Goal: Task Accomplishment & Management: Manage account settings

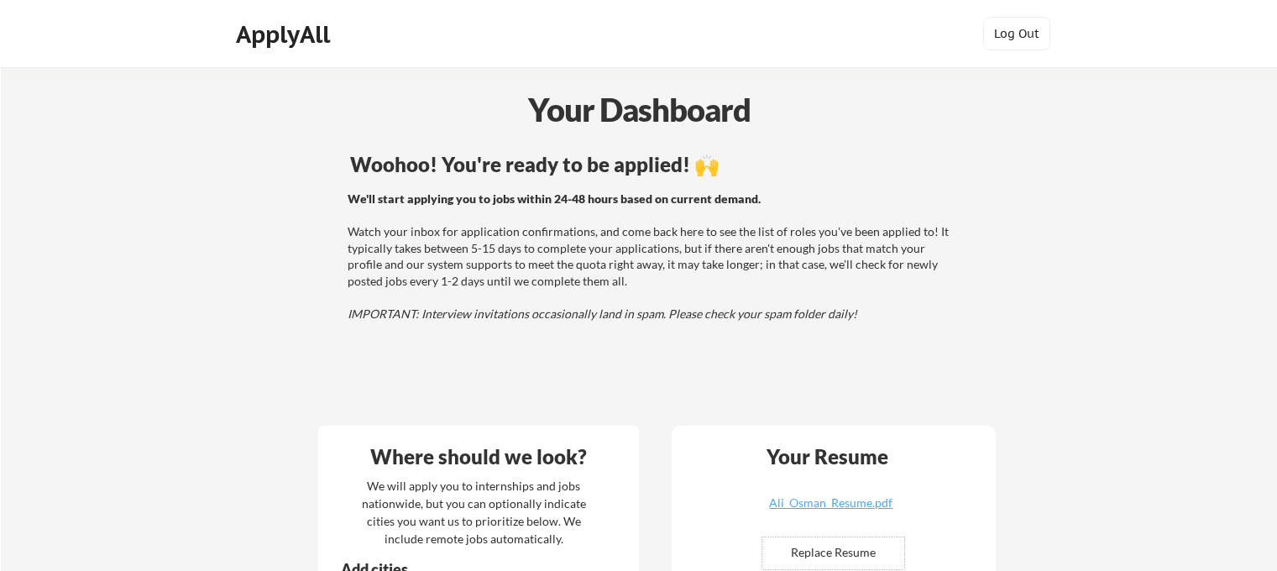
scroll to position [607, 0]
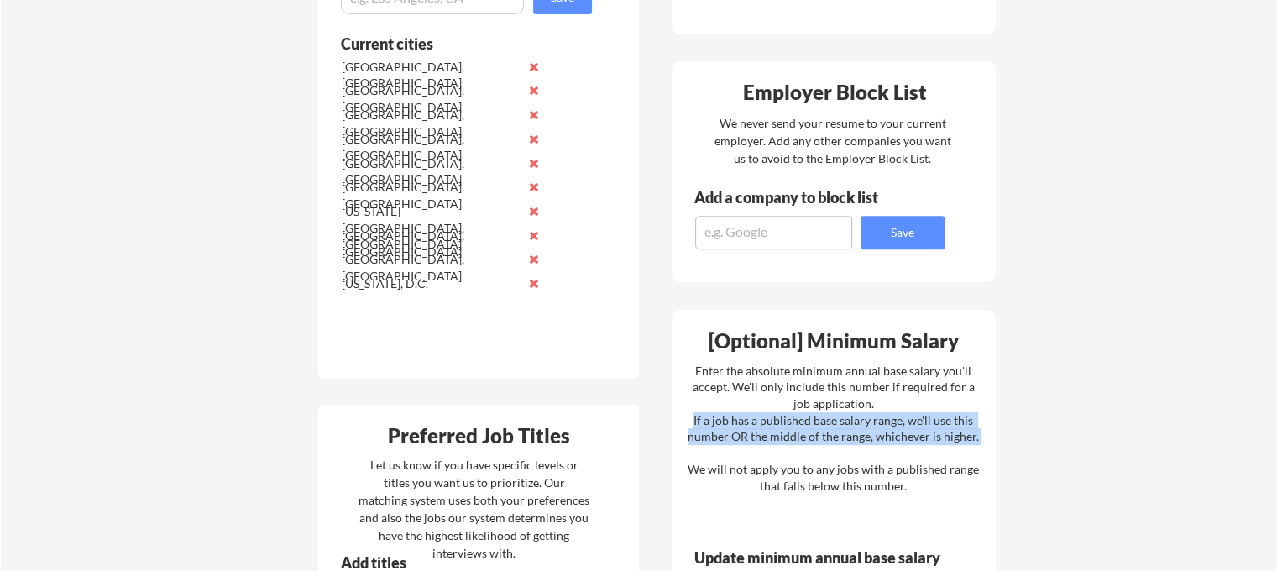
click at [745, 234] on textarea at bounding box center [773, 233] width 157 height 34
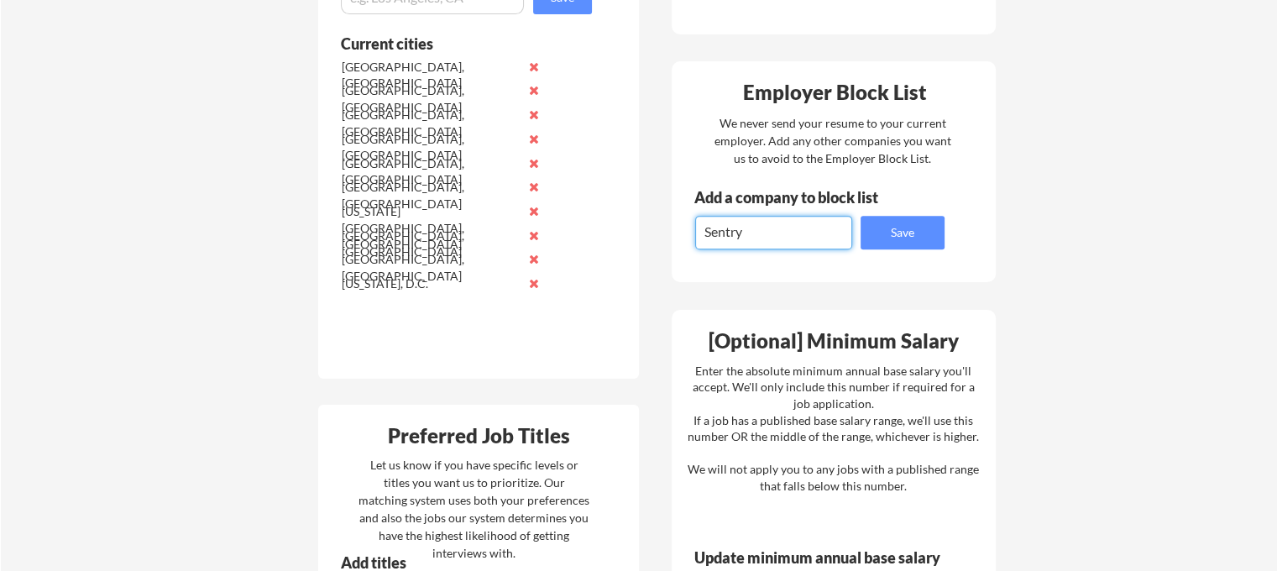
scroll to position [0, 0]
type textarea "Sentry"
click at [931, 238] on button "Save" at bounding box center [903, 233] width 84 height 34
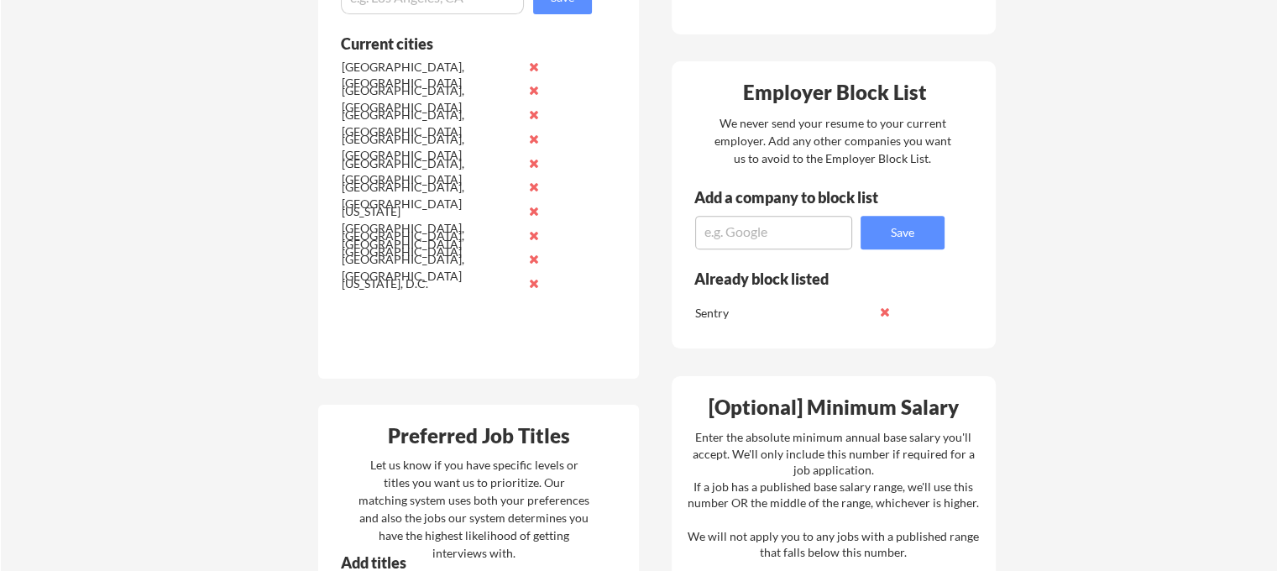
click at [779, 225] on textarea at bounding box center [773, 233] width 157 height 34
type textarea "Candid Health"
click at [920, 226] on button "Save" at bounding box center [903, 233] width 84 height 34
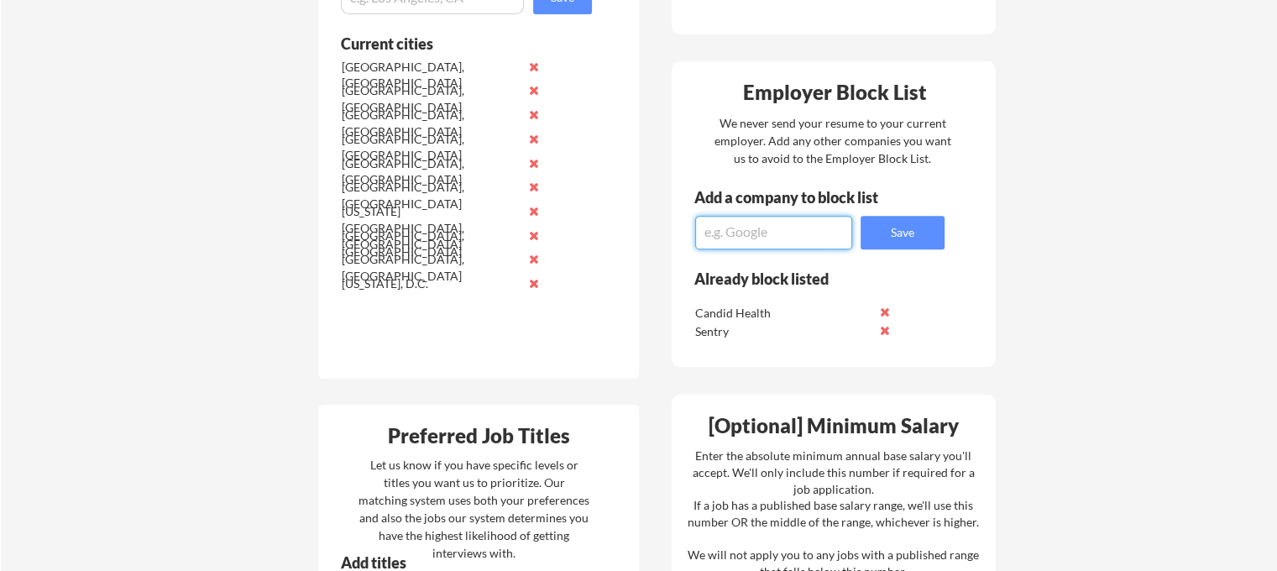
click at [807, 225] on textarea at bounding box center [773, 233] width 157 height 34
type textarea "EvenUp"
click at [907, 236] on button "Save" at bounding box center [903, 233] width 84 height 34
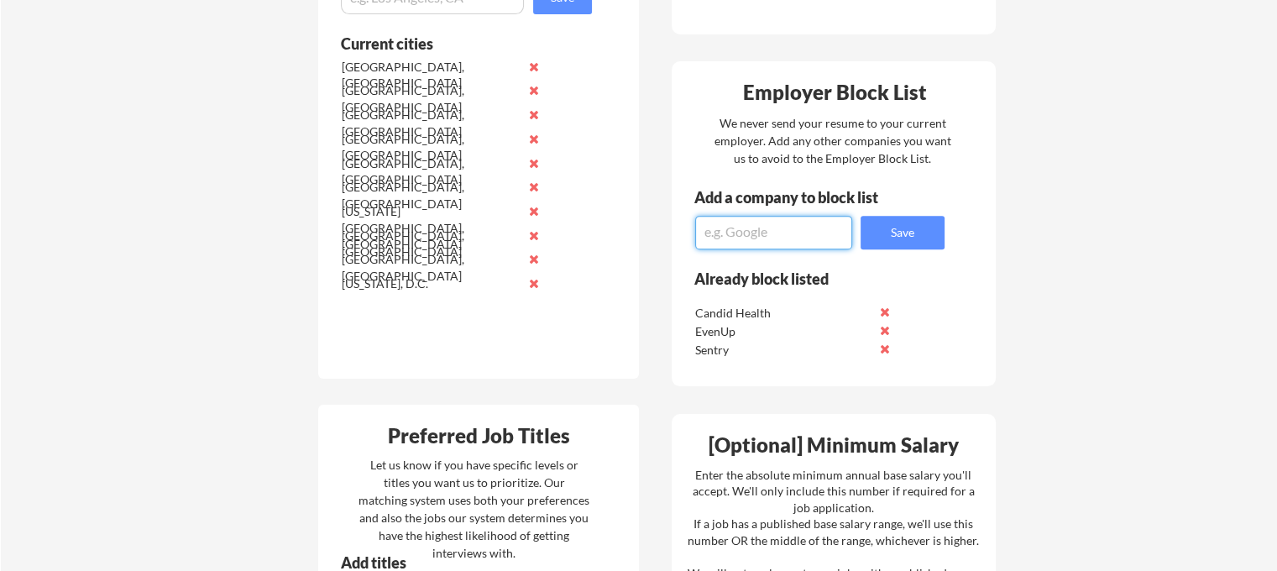
click at [768, 221] on textarea at bounding box center [773, 233] width 157 height 34
type textarea "b"
type textarea "BRM"
click at [889, 231] on button "Save" at bounding box center [903, 233] width 84 height 34
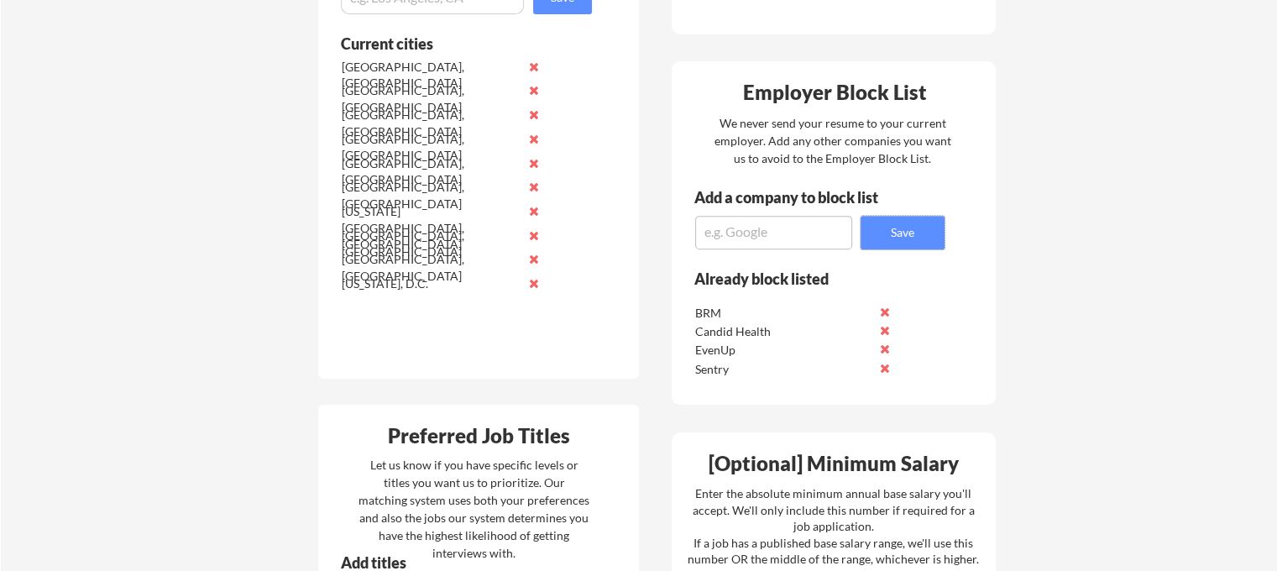
click at [808, 228] on textarea at bounding box center [773, 233] width 157 height 34
type textarea "Roblox"
click at [917, 250] on div "Employer Block List We never send your resume to your current employer. Add any…" at bounding box center [834, 233] width 324 height 344
click at [917, 242] on button "Save" at bounding box center [903, 233] width 84 height 34
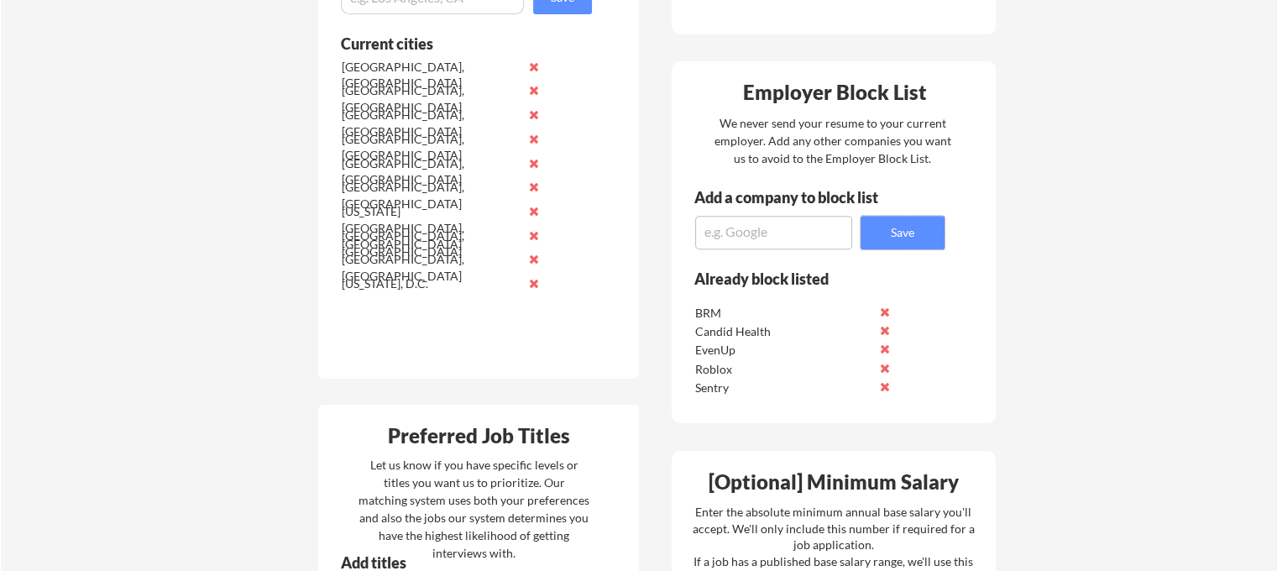
click at [836, 233] on textarea at bounding box center [773, 233] width 157 height 34
type textarea "Ambient AI"
click at [898, 228] on button "Save" at bounding box center [903, 233] width 84 height 34
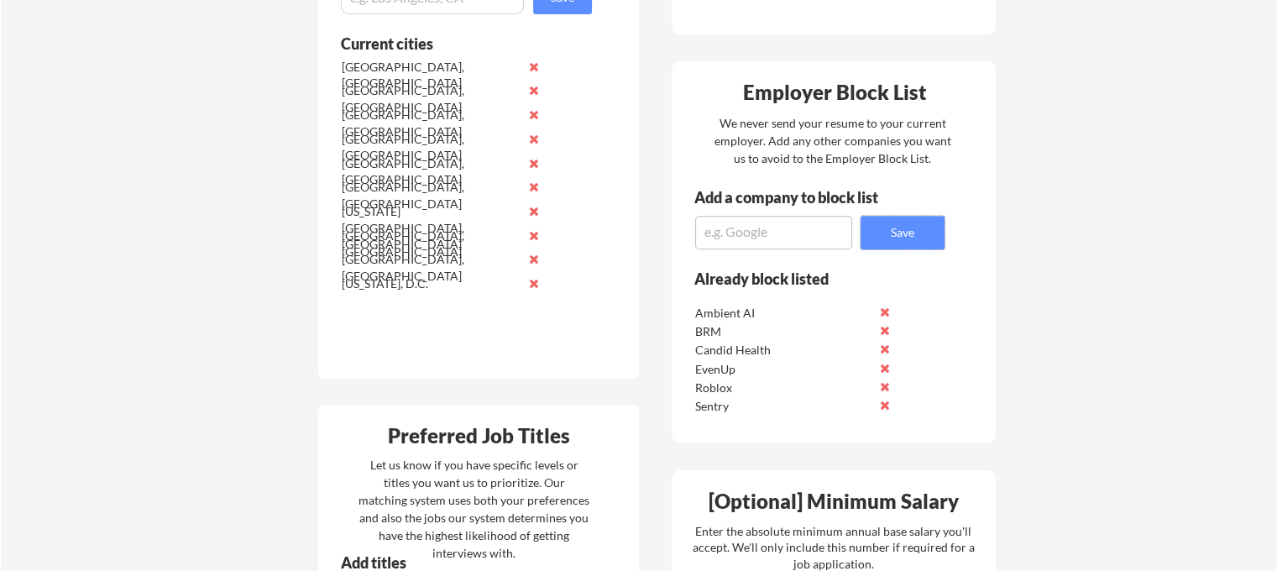
click at [813, 229] on textarea at bounding box center [773, 233] width 157 height 34
type textarea "[DEMOGRAPHIC_DATA]"
click at [891, 234] on button "Save" at bounding box center [903, 233] width 84 height 34
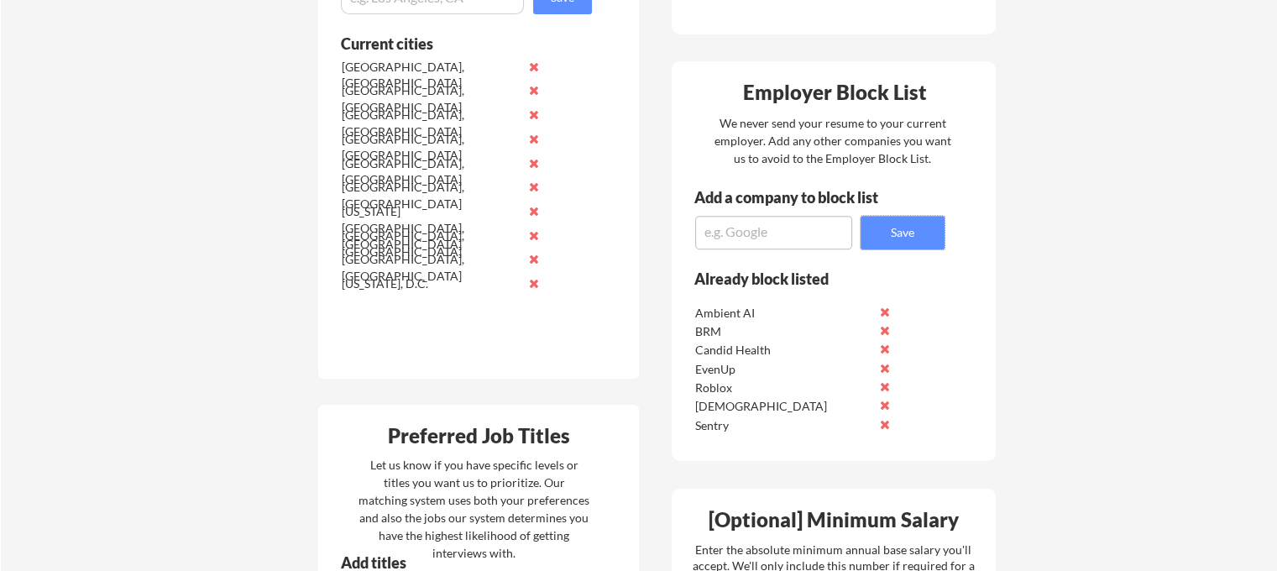
click at [800, 243] on textarea at bounding box center [773, 233] width 157 height 34
paste textarea "Abridge"
type textarea "Abridge"
click at [882, 245] on button "Save" at bounding box center [903, 233] width 84 height 34
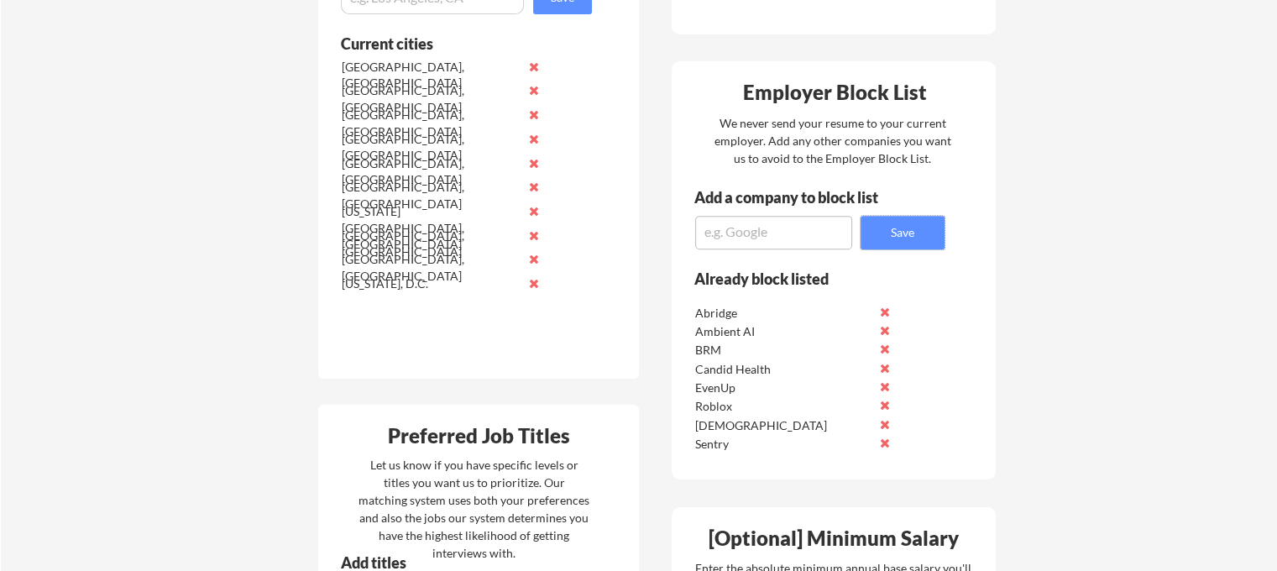
click at [726, 245] on textarea at bounding box center [773, 233] width 157 height 34
type textarea "Citizen Health"
click at [896, 239] on button "Save" at bounding box center [903, 233] width 84 height 34
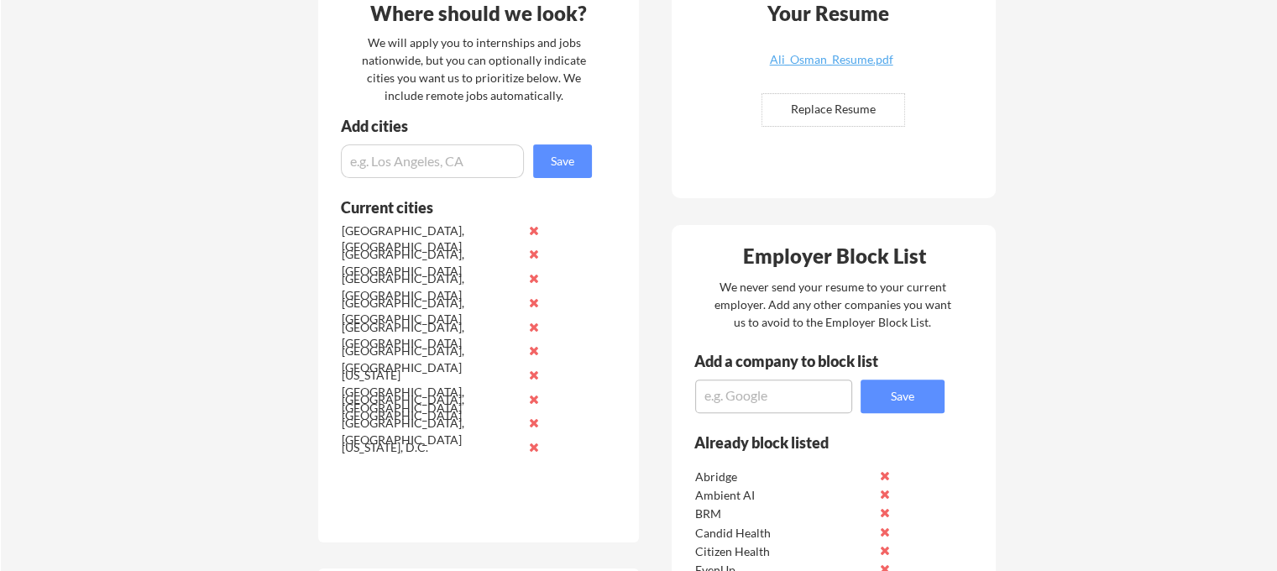
scroll to position [443, 0]
click at [831, 399] on textarea at bounding box center [773, 397] width 157 height 34
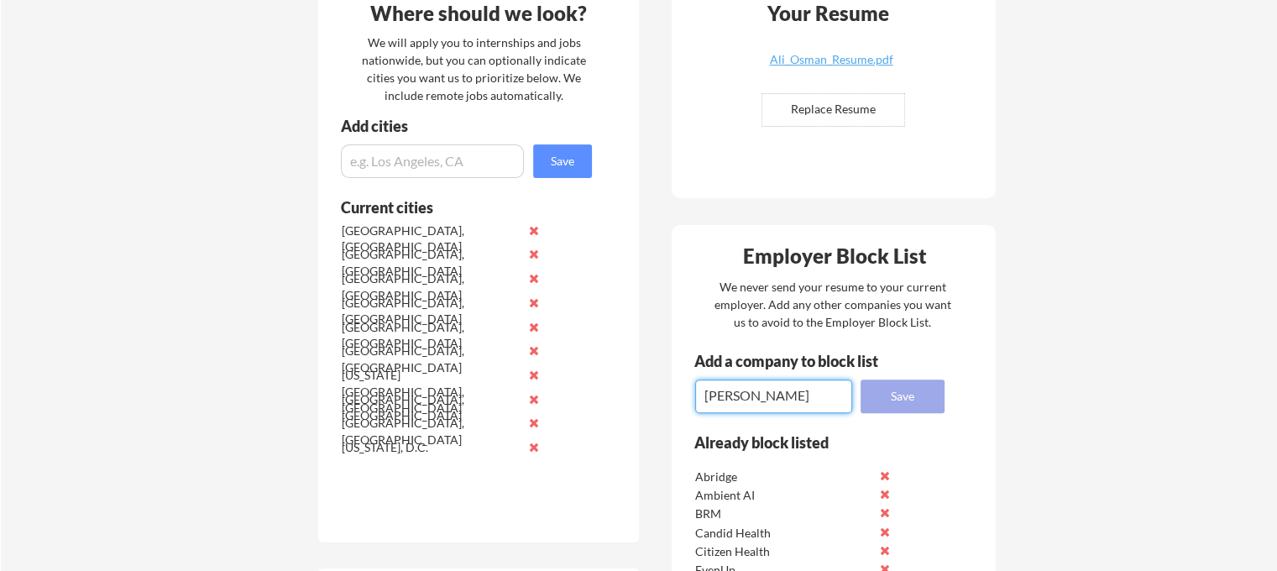
type textarea "[PERSON_NAME]"
click at [894, 403] on button "Save" at bounding box center [903, 397] width 84 height 34
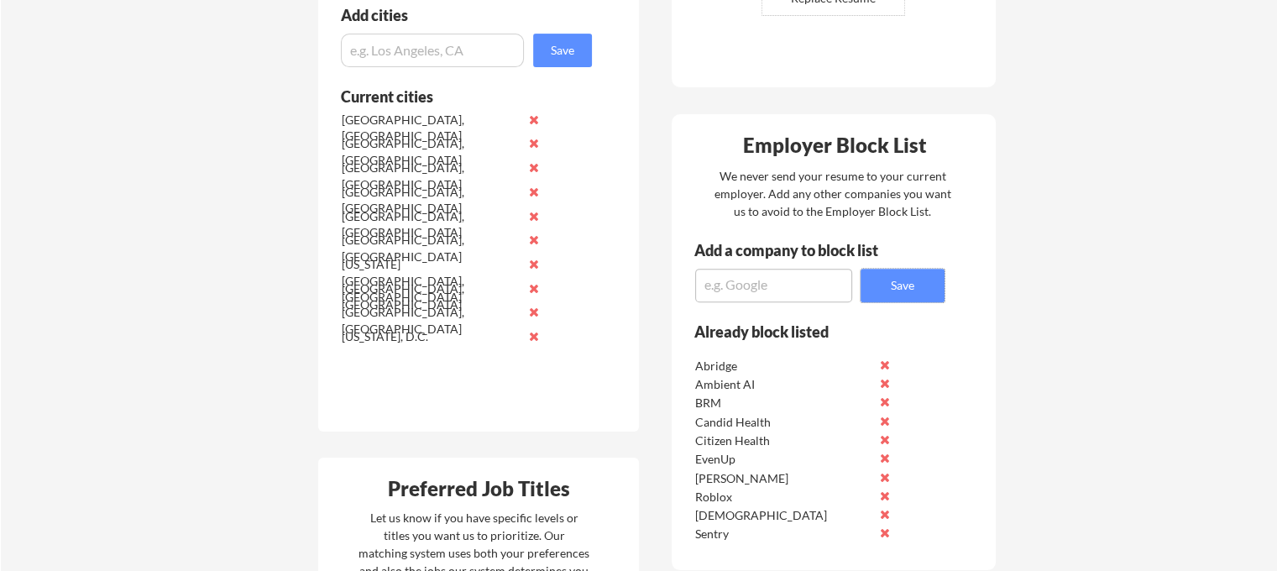
scroll to position [563, 0]
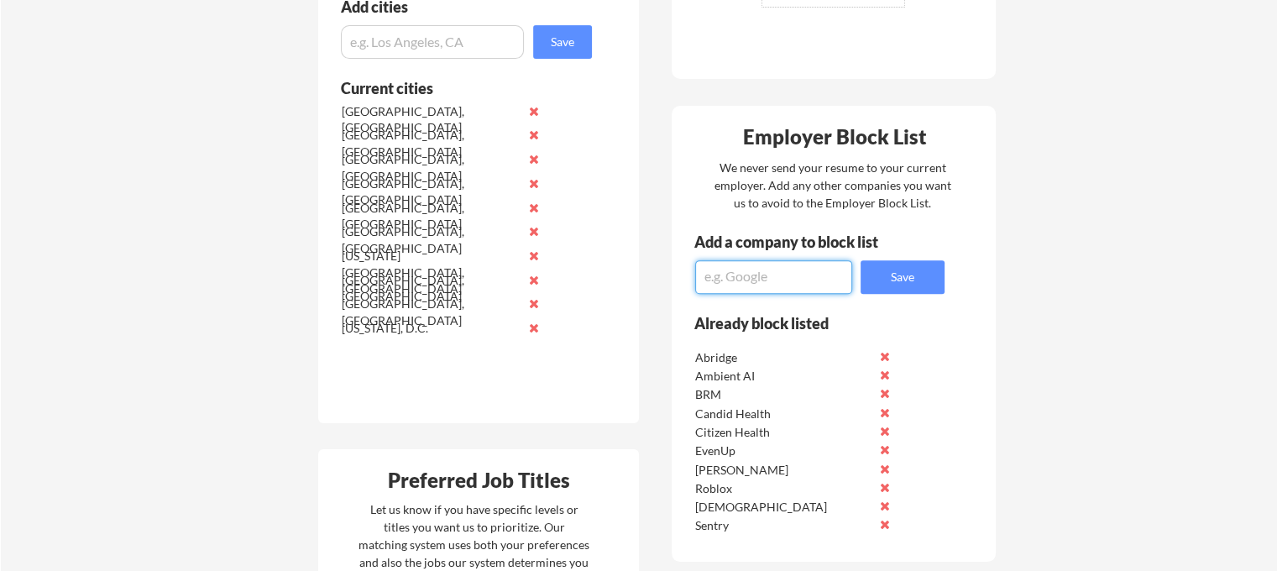
click at [738, 276] on textarea at bounding box center [773, 277] width 157 height 34
type textarea "i"
click at [738, 276] on textarea at bounding box center [773, 277] width 157 height 34
type textarea "Zip"
click at [900, 286] on button "Save" at bounding box center [903, 277] width 84 height 34
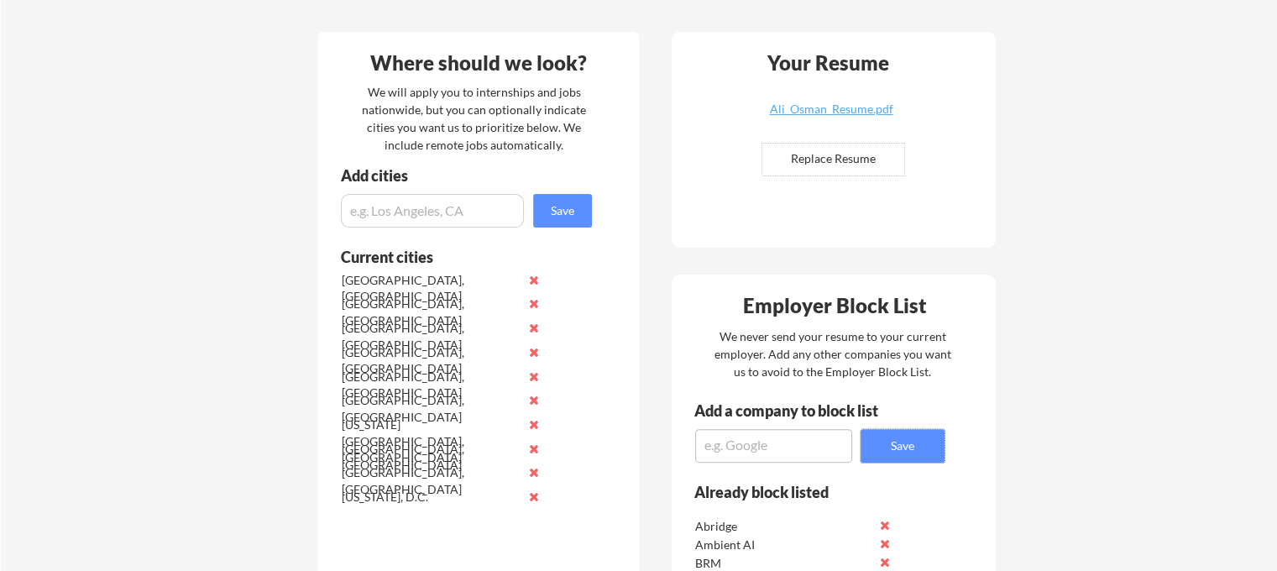
scroll to position [588, 0]
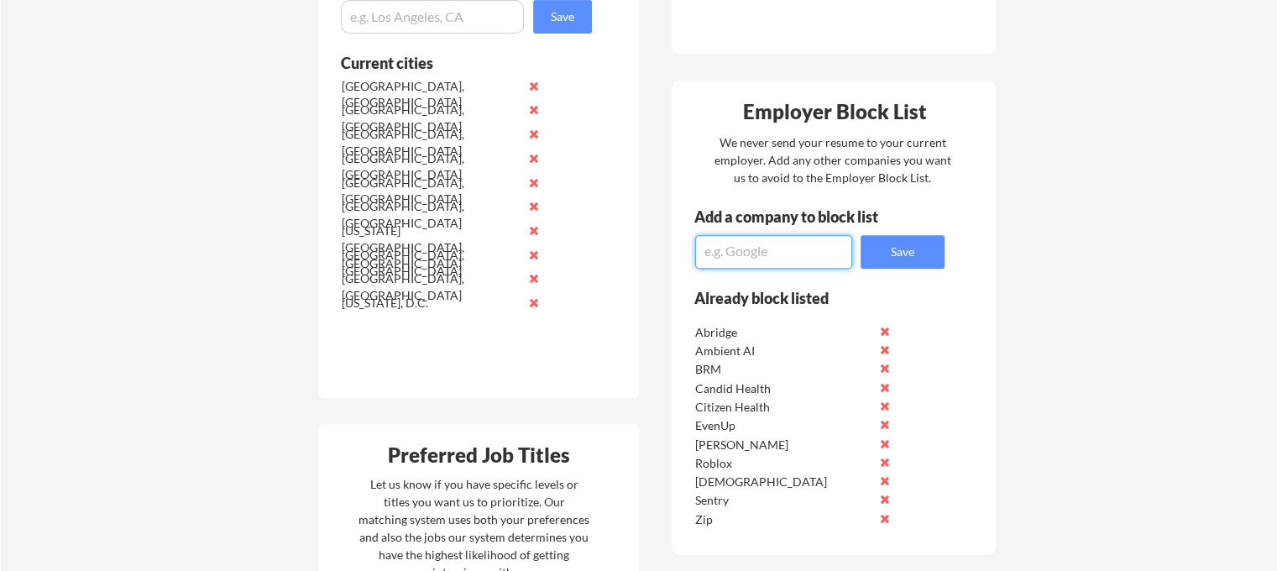
click at [804, 255] on textarea at bounding box center [773, 252] width 157 height 34
type textarea "Databricks"
click at [889, 245] on button "Save" at bounding box center [903, 252] width 84 height 34
click at [778, 253] on textarea at bounding box center [773, 252] width 157 height 34
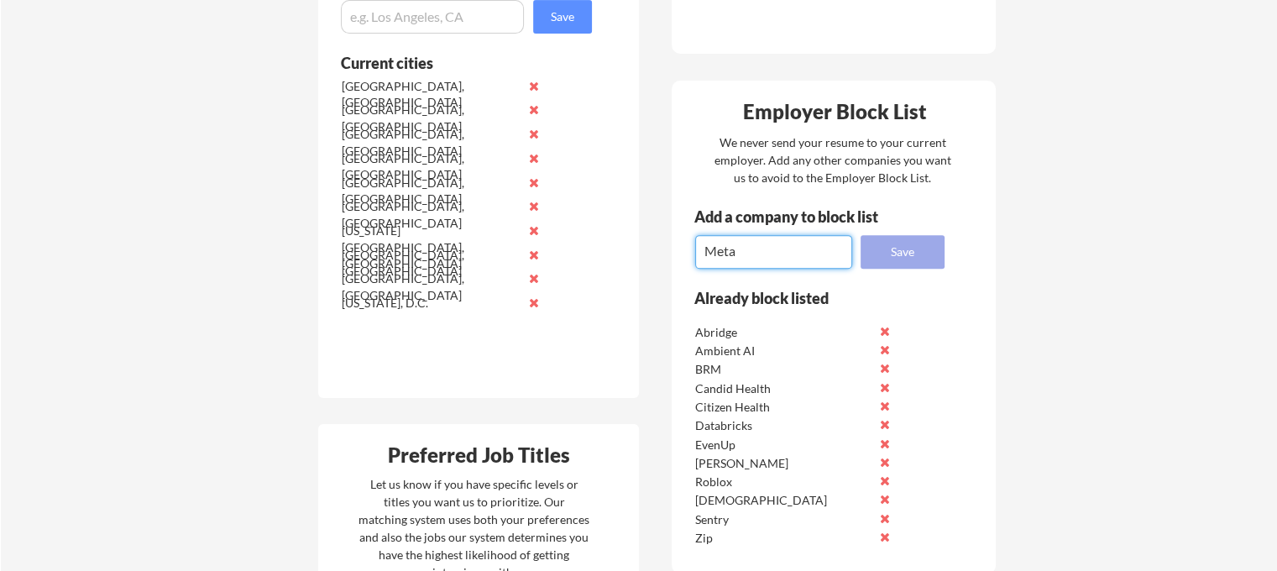
type textarea "Meta"
click at [920, 260] on button "Save" at bounding box center [903, 252] width 84 height 34
click at [787, 252] on textarea at bounding box center [773, 252] width 157 height 34
type textarea "Google"
click at [885, 261] on button "Save" at bounding box center [903, 252] width 84 height 34
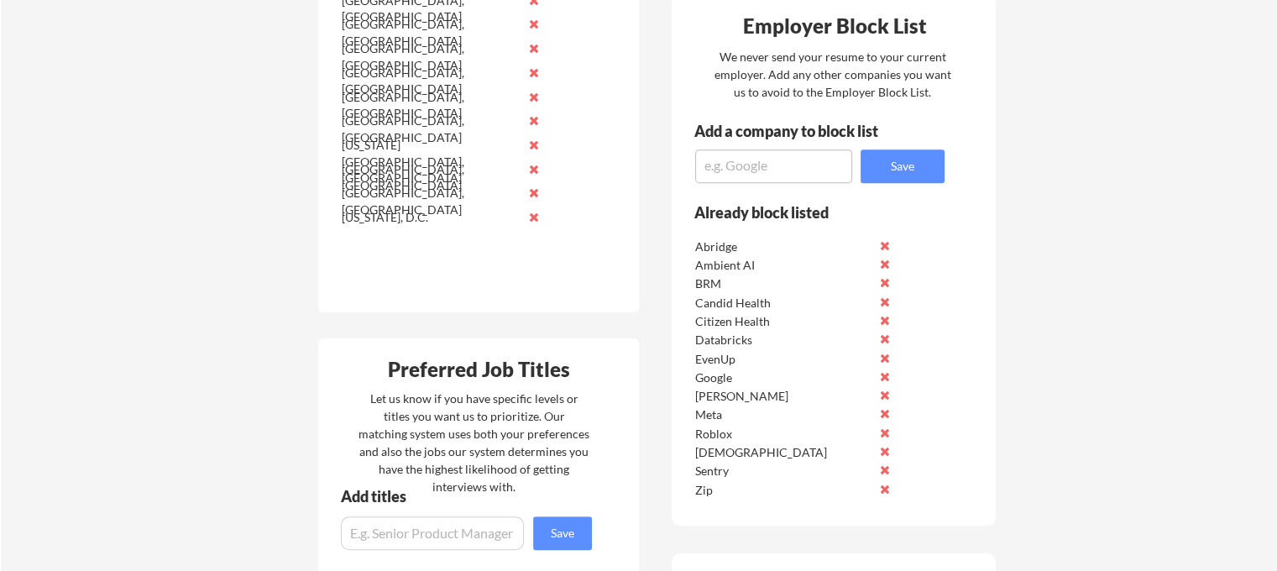
scroll to position [672, 0]
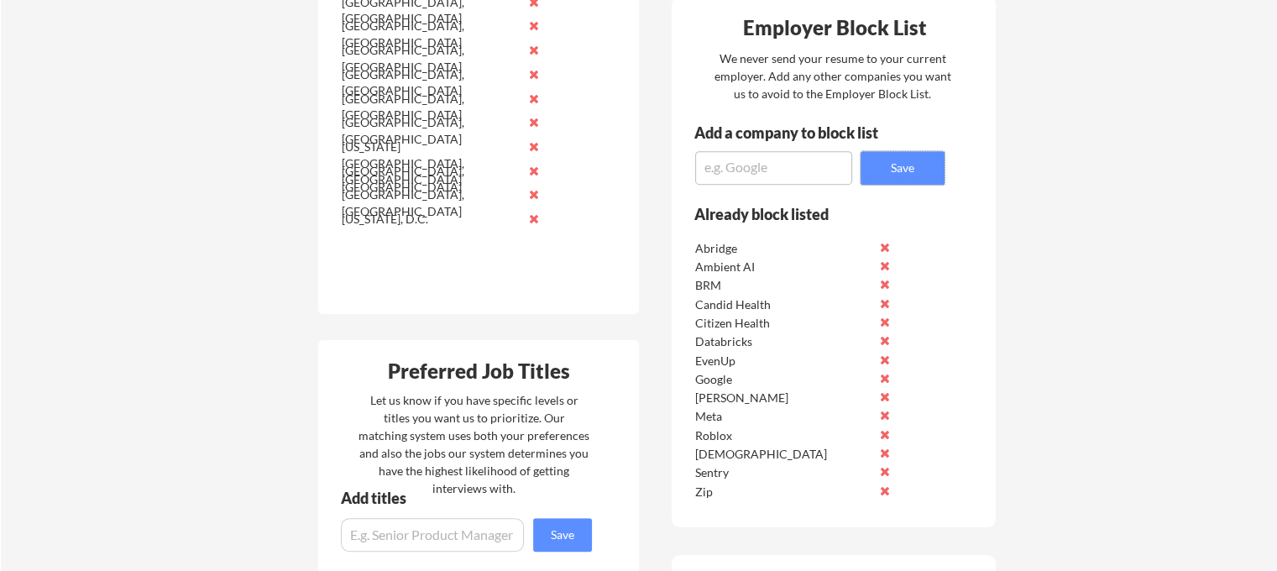
click at [780, 189] on div "Employer Block List We never send your resume to your current employer. Add any…" at bounding box center [834, 262] width 324 height 531
click at [812, 152] on textarea at bounding box center [773, 168] width 157 height 34
type textarea "Linkedin"
click at [910, 176] on button "Save" at bounding box center [903, 168] width 84 height 34
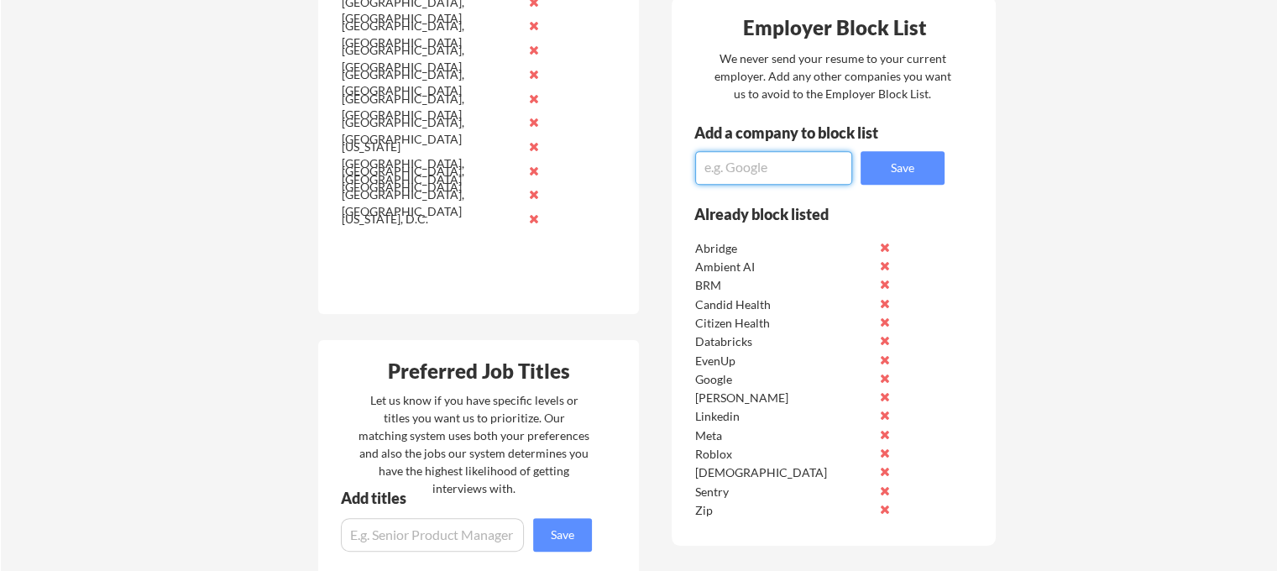
click at [793, 162] on textarea at bounding box center [773, 168] width 157 height 34
type textarea "Amazon"
click at [894, 156] on button "Save" at bounding box center [903, 168] width 84 height 34
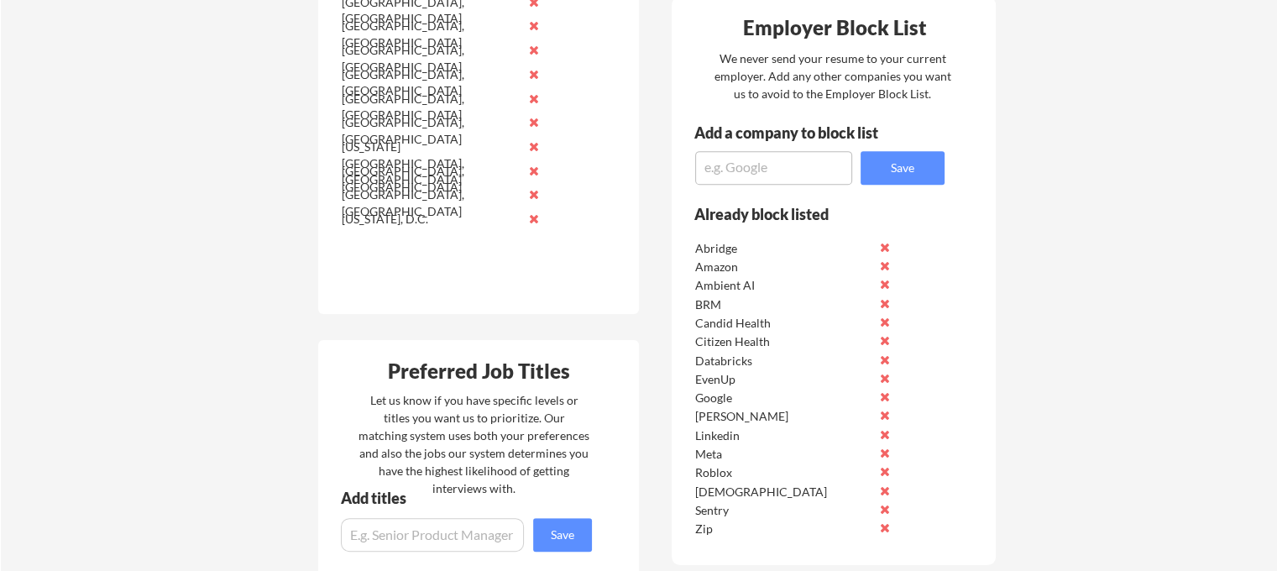
click at [754, 179] on textarea at bounding box center [773, 168] width 157 height 34
type textarea "Tesla"
click at [889, 169] on button "Save" at bounding box center [903, 168] width 84 height 34
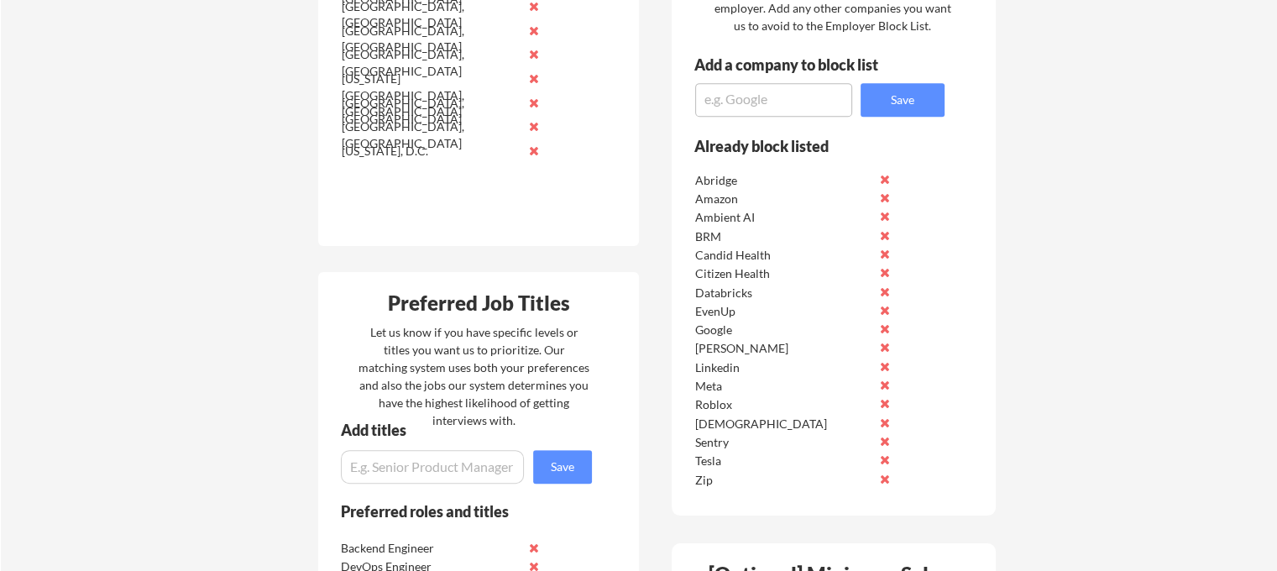
scroll to position [741, 0]
click at [710, 95] on textarea at bounding box center [773, 99] width 157 height 34
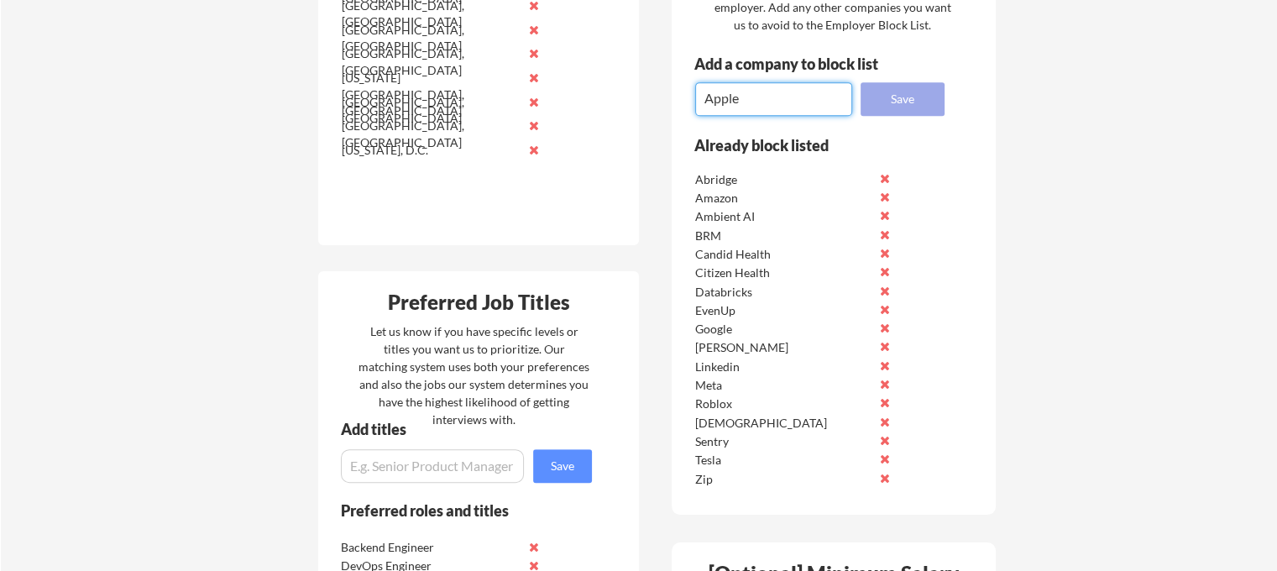
type textarea "Apple"
click at [870, 102] on button "Save" at bounding box center [903, 99] width 84 height 34
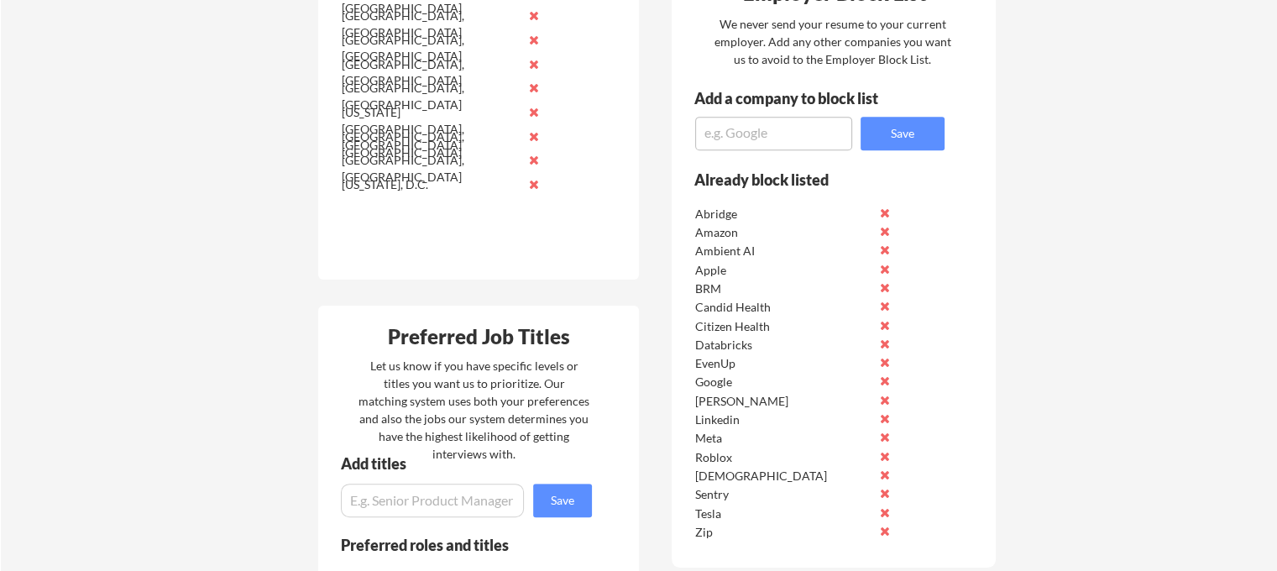
scroll to position [706, 0]
click at [720, 219] on div "Abridge" at bounding box center [783, 215] width 177 height 17
click at [747, 284] on div "BRM" at bounding box center [783, 289] width 177 height 17
click at [747, 281] on div "BRM" at bounding box center [783, 289] width 177 height 17
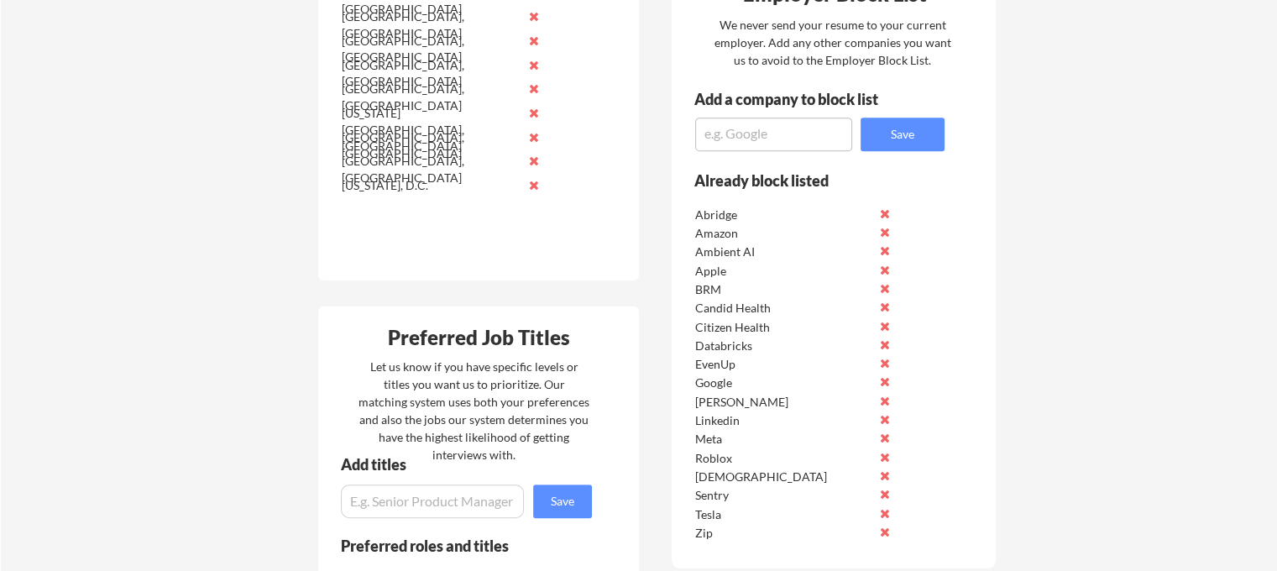
click at [747, 281] on div "BRM" at bounding box center [783, 289] width 177 height 17
click at [731, 296] on div "Candid Health" at bounding box center [811, 305] width 239 height 18
click at [716, 315] on div "Citizen Health" at bounding box center [811, 324] width 239 height 18
click at [737, 310] on div "Candid Health" at bounding box center [783, 308] width 177 height 17
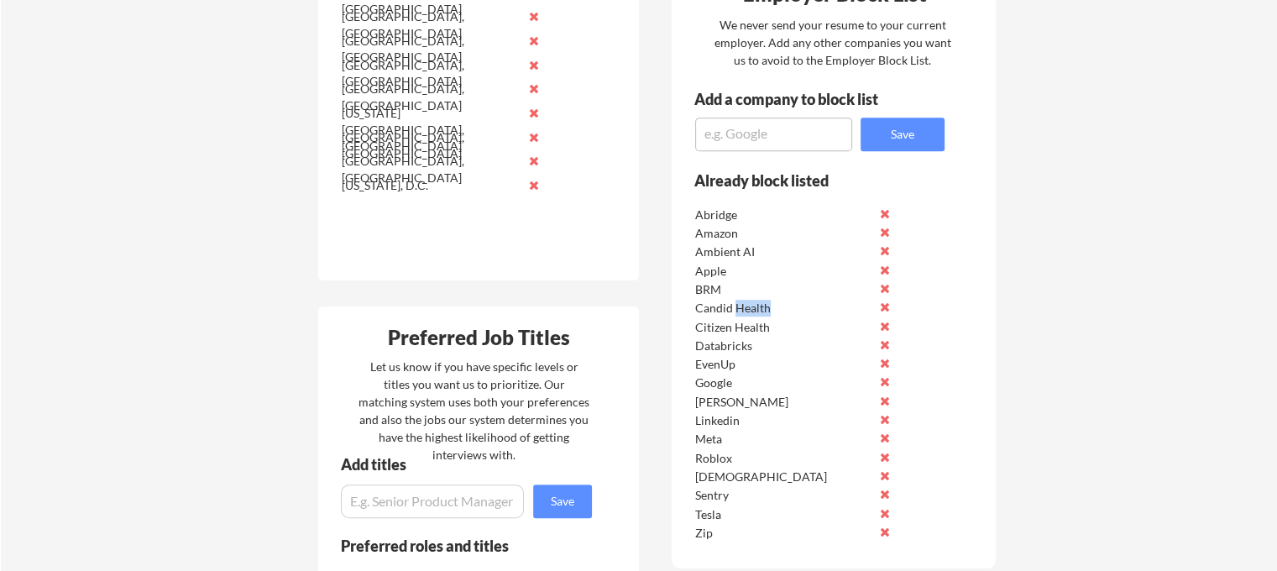
click at [737, 310] on div "Candid Health" at bounding box center [783, 308] width 177 height 17
click at [700, 328] on div "Citizen Health" at bounding box center [783, 327] width 177 height 17
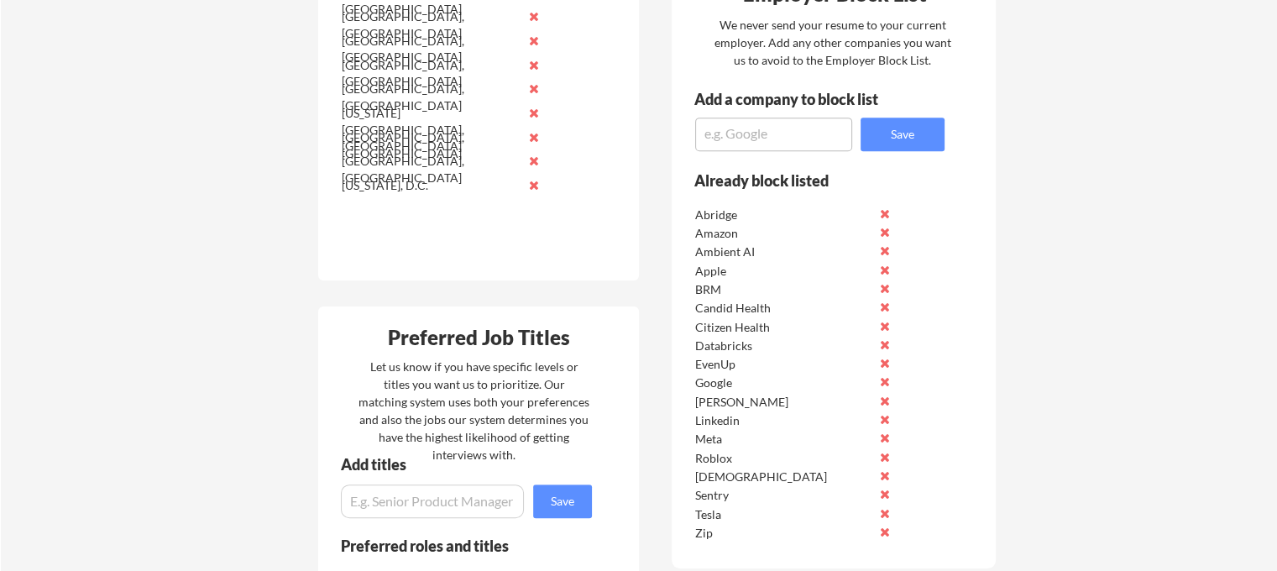
click at [702, 359] on div "EvenUp" at bounding box center [783, 364] width 177 height 17
drag, startPoint x: 716, startPoint y: 379, endPoint x: 716, endPoint y: 498, distance: 119.3
click at [716, 498] on div "Abridge Amazon Ambient AI Apple BRM Candid Health Citizen Health Databricks Eve…" at bounding box center [811, 370] width 239 height 337
click at [682, 408] on div "Already block listed Abridge Amazon Ambient AI Apple BRM Candid Health Citizen …" at bounding box center [808, 363] width 273 height 385
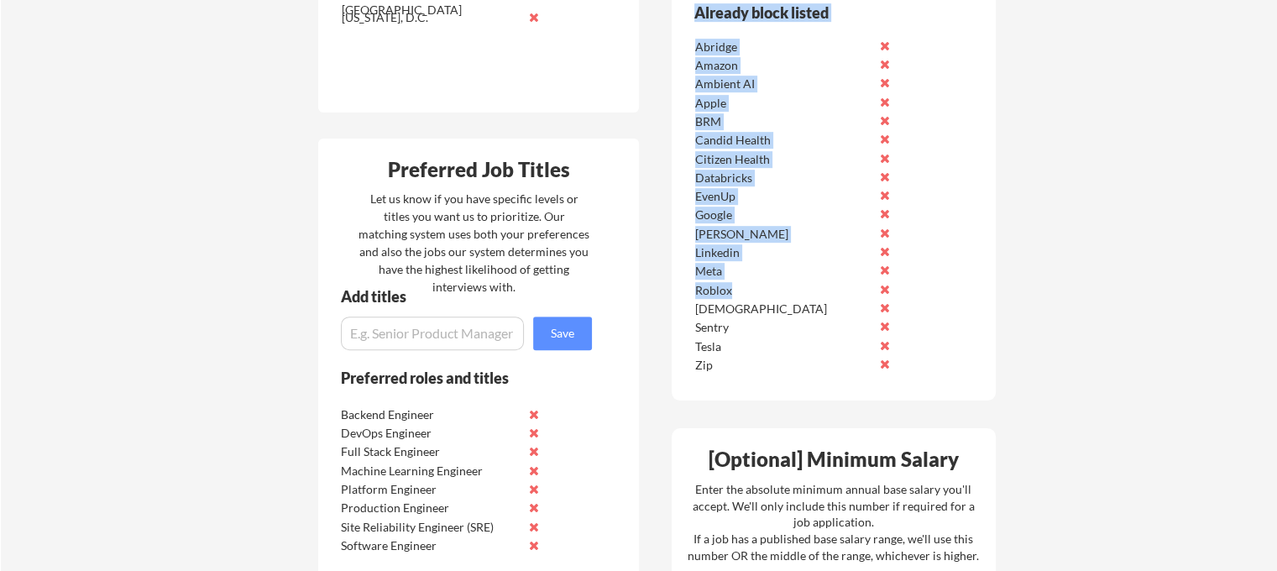
drag, startPoint x: 776, startPoint y: 396, endPoint x: 741, endPoint y: 280, distance: 121.2
click at [741, 280] on div "Employer Block List We never send your resume to your current employer. Add any…" at bounding box center [834, 98] width 324 height 606
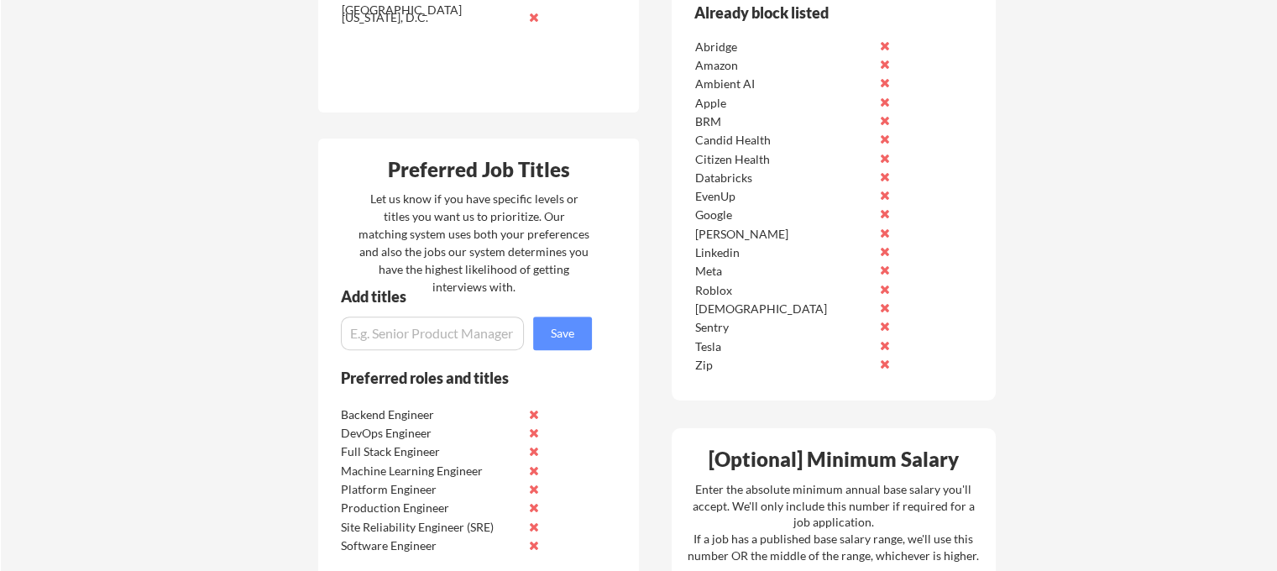
click at [743, 365] on div "Zip" at bounding box center [783, 365] width 177 height 17
click at [716, 285] on div "Roblox" at bounding box center [783, 290] width 177 height 17
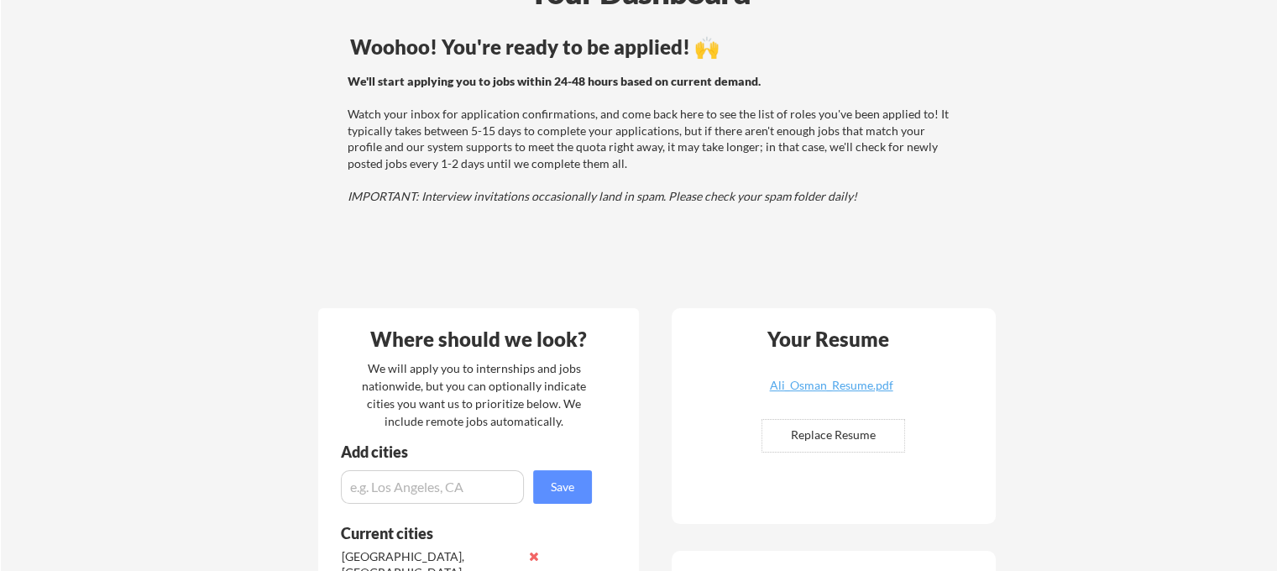
scroll to position [0, 0]
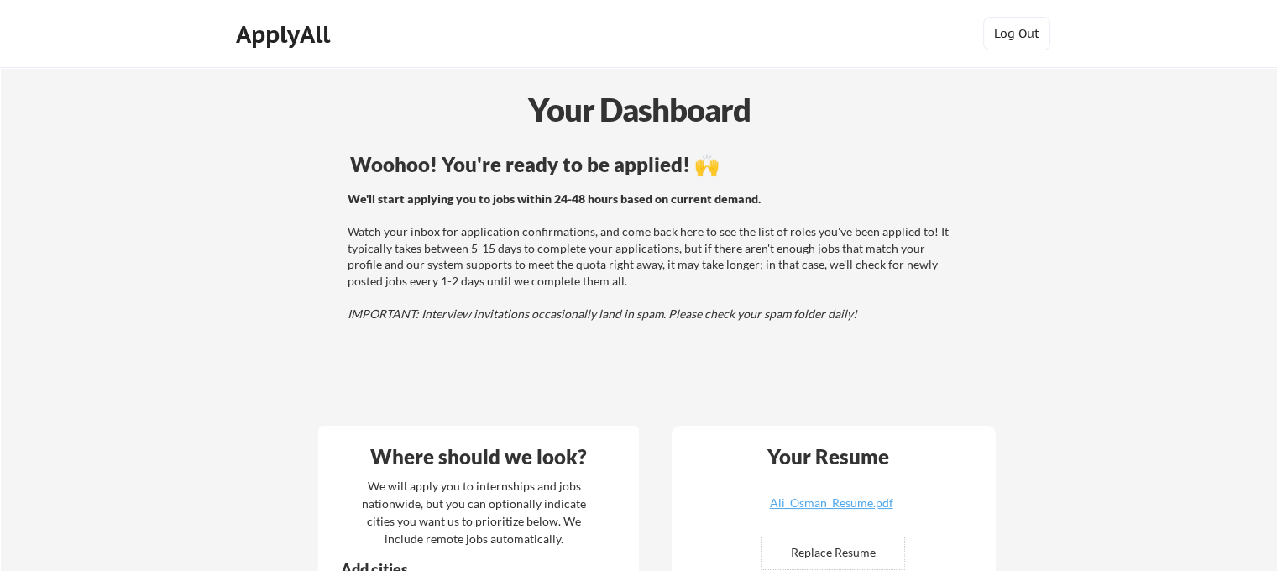
click at [862, 285] on div "We'll start applying you to jobs within 24-48 hours based on current demand. Wa…" at bounding box center [651, 257] width 606 height 132
click at [862, 280] on div "We'll start applying you to jobs within 24-48 hours based on current demand. Wa…" at bounding box center [651, 257] width 606 height 132
click at [308, 38] on div "ApplyAll" at bounding box center [285, 34] width 99 height 29
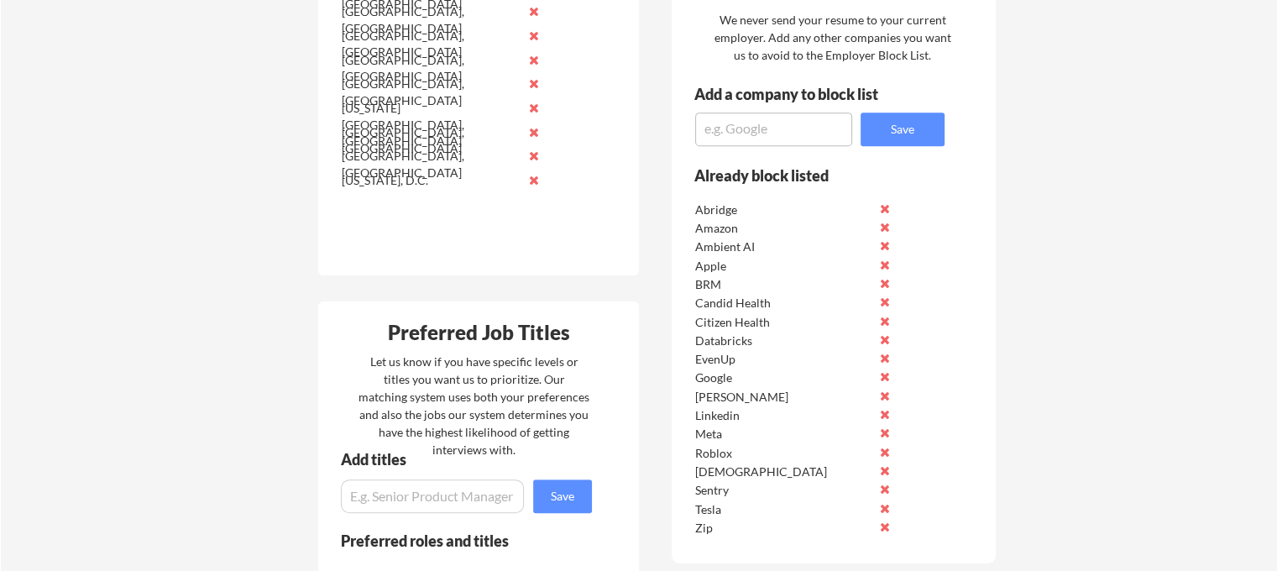
scroll to position [756, 0]
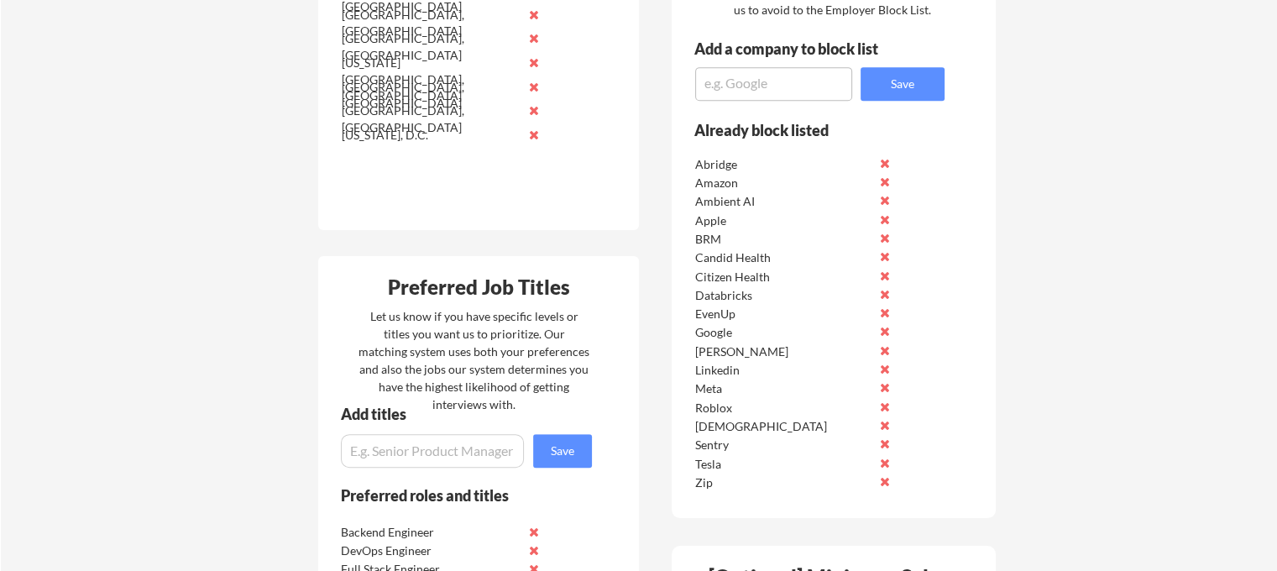
drag, startPoint x: 687, startPoint y: 160, endPoint x: 730, endPoint y: 497, distance: 339.5
click at [730, 497] on div "Already block listed Abridge Amazon Ambient AI Apple BRM Candid Health Citizen …" at bounding box center [808, 313] width 273 height 385
click at [727, 481] on div "Zip" at bounding box center [783, 483] width 177 height 17
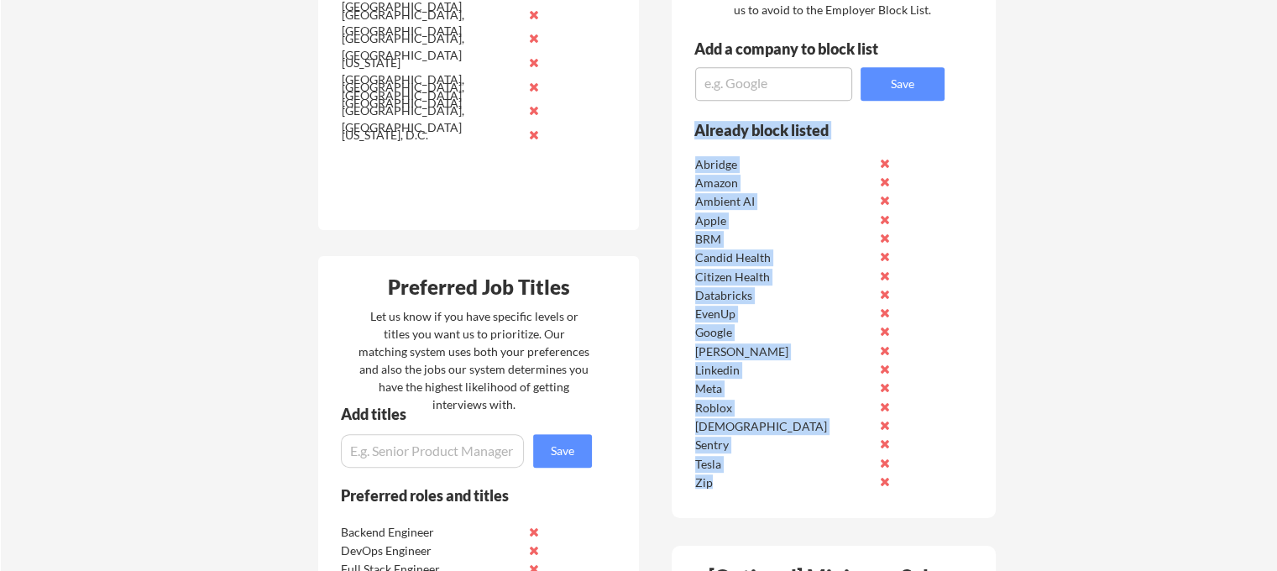
drag, startPoint x: 719, startPoint y: 343, endPoint x: 685, endPoint y: 139, distance: 206.0
click at [685, 139] on div "Already block listed Abridge Amazon Ambient AI Apple BRM Candid Health Citizen …" at bounding box center [808, 313] width 273 height 385
click at [685, 188] on div "Already block listed Abridge Amazon Ambient AI Apple BRM Candid Health Citizen …" at bounding box center [808, 313] width 273 height 385
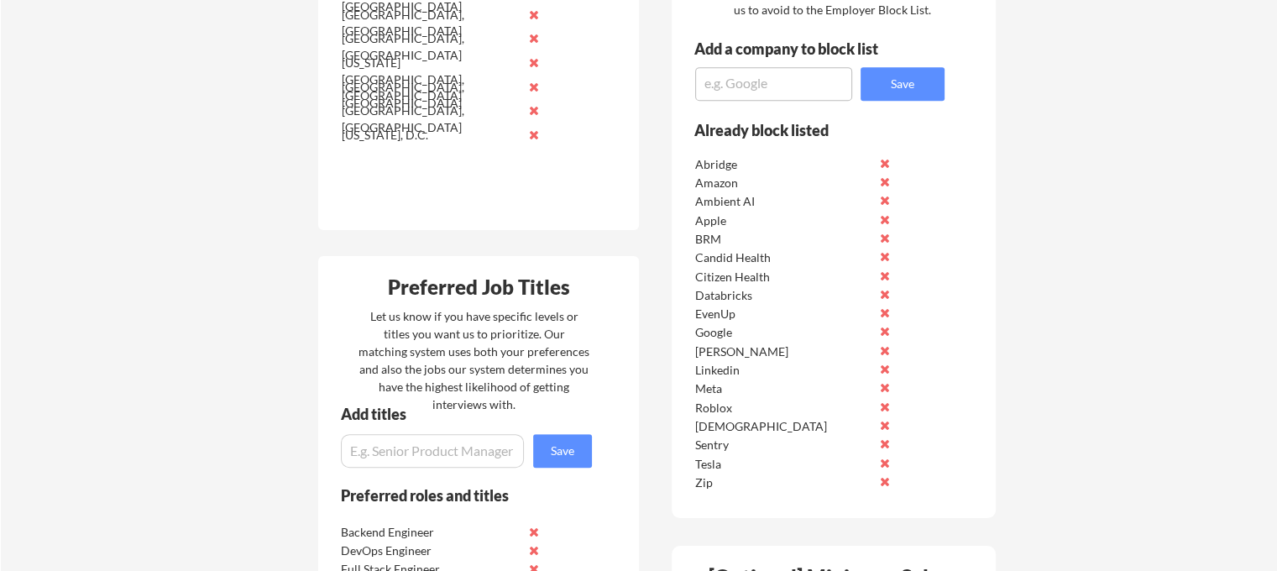
click at [731, 127] on div "Already block listed" at bounding box center [809, 130] width 228 height 15
click at [990, 118] on div "Employer Block List We never send your resume to your current employer. Add any…" at bounding box center [834, 216] width 324 height 606
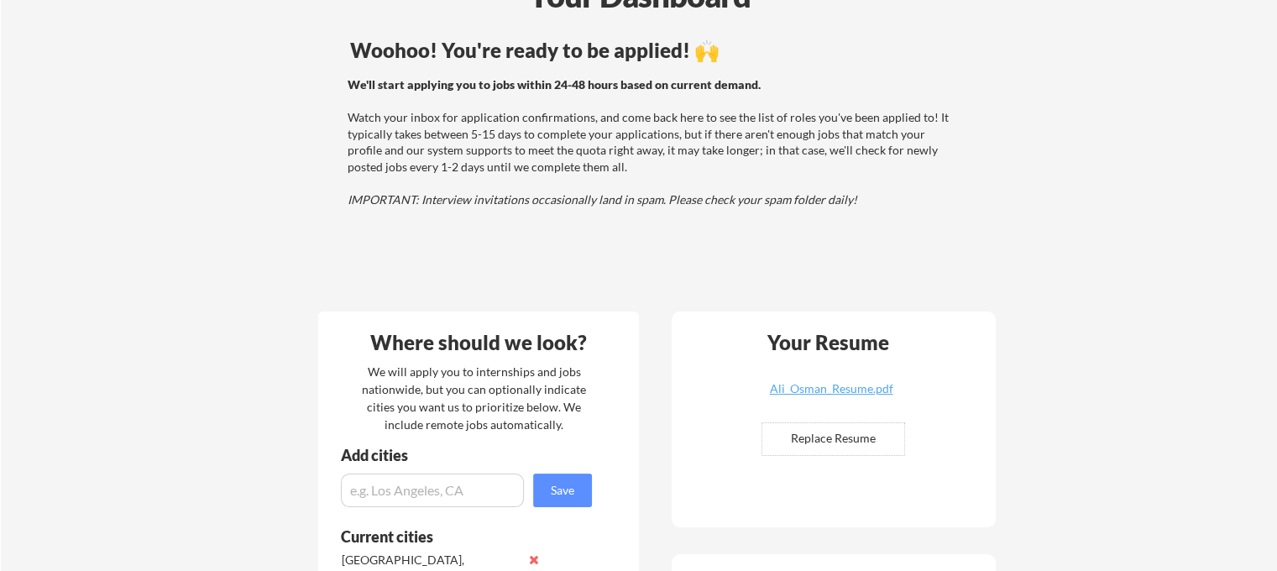
scroll to position [0, 0]
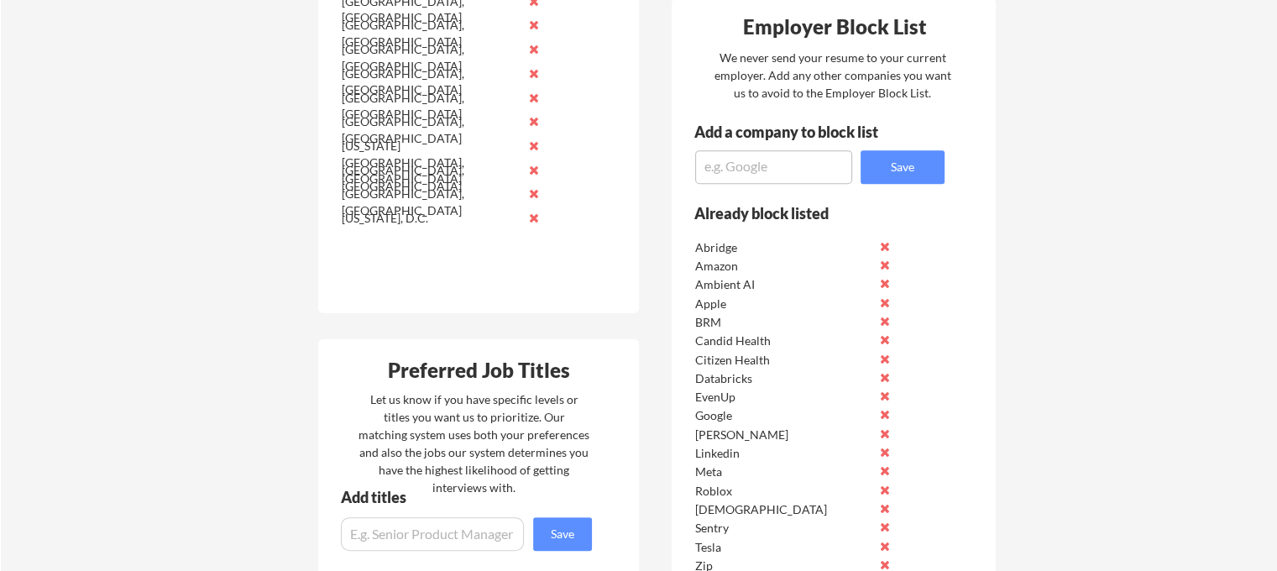
scroll to position [756, 0]
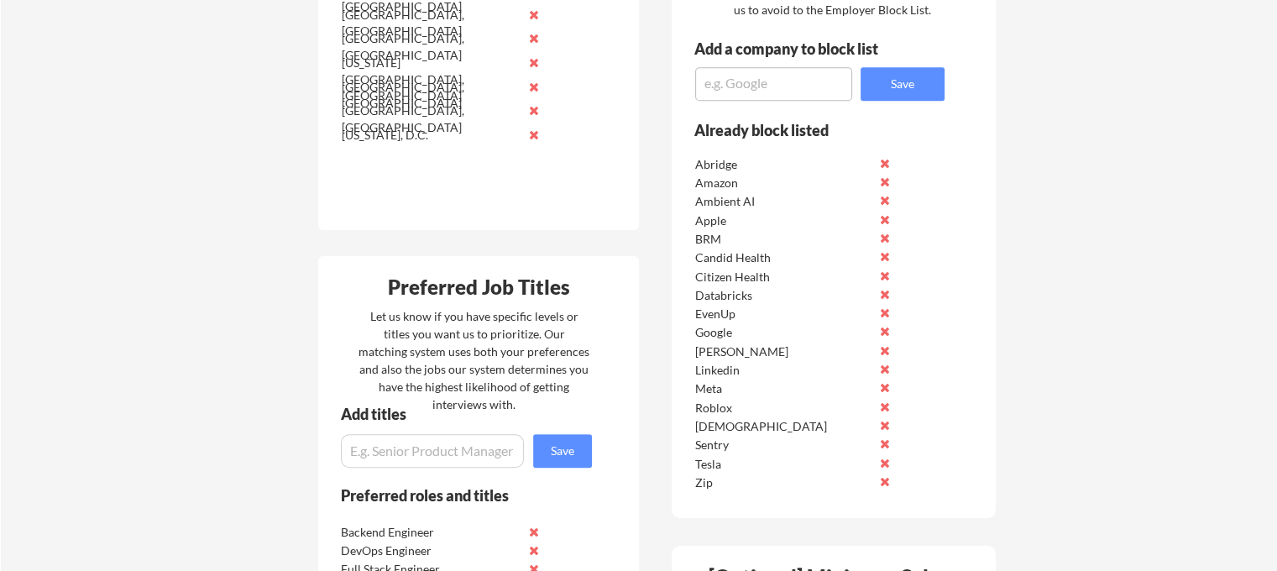
click at [779, 92] on textarea at bounding box center [773, 84] width 157 height 34
type textarea "Oracle"
click at [889, 88] on button "Save" at bounding box center [903, 84] width 84 height 34
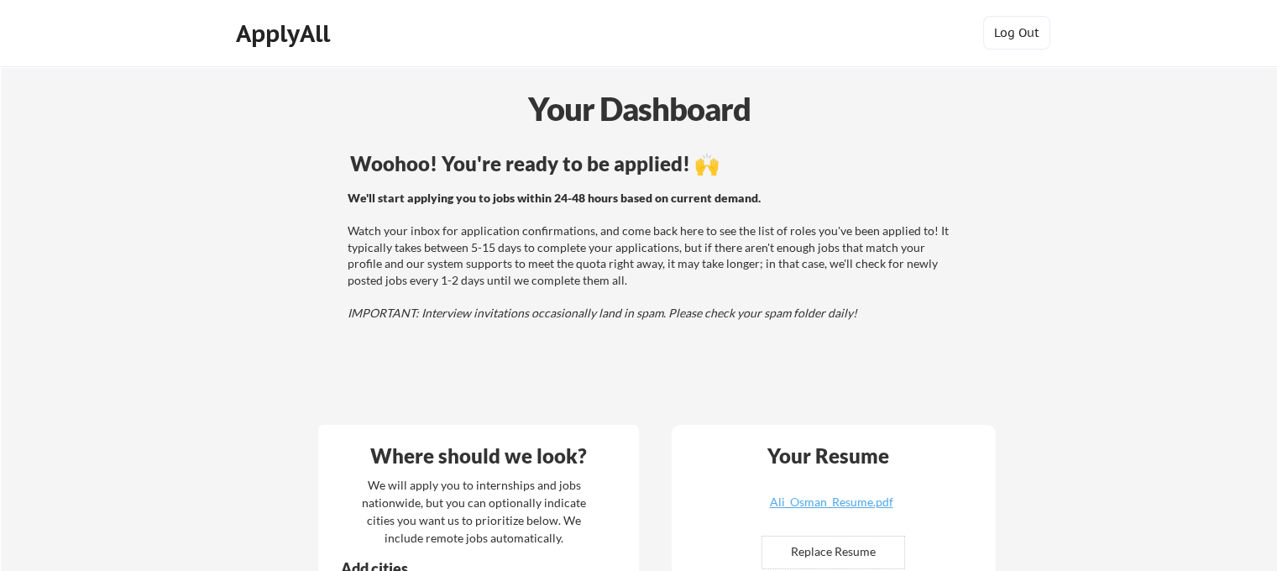
scroll to position [0, 0]
